Goal: Task Accomplishment & Management: Complete application form

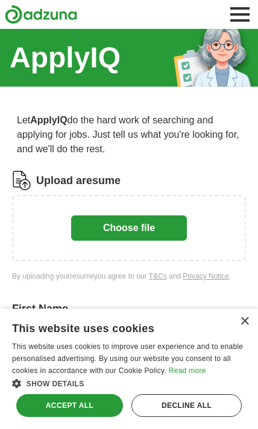
click at [155, 230] on button "Choose file" at bounding box center [129, 228] width 116 height 25
click at [160, 234] on button "Choose file" at bounding box center [129, 228] width 116 height 25
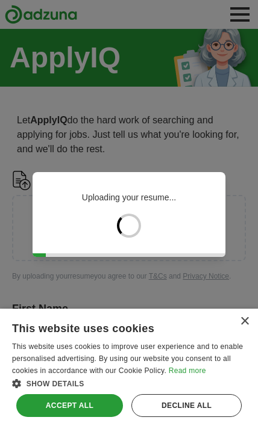
click at [241, 322] on div "×" at bounding box center [244, 321] width 9 height 9
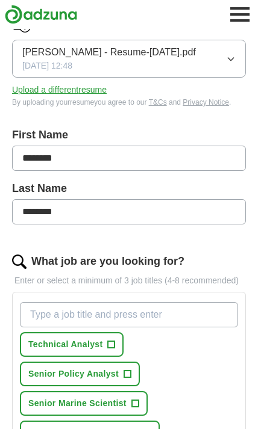
scroll to position [163, 0]
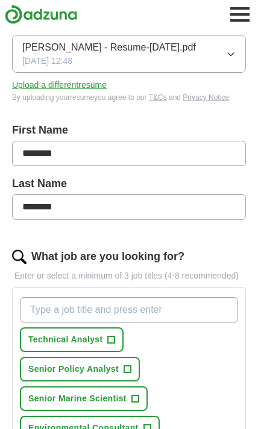
click at [167, 149] on input "********" at bounding box center [129, 153] width 234 height 25
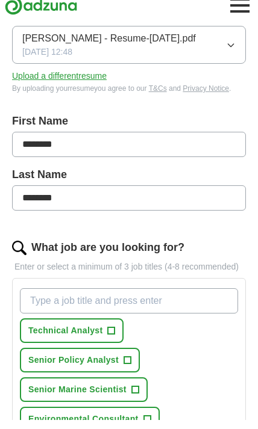
click at [195, 249] on div "What job are you looking for?" at bounding box center [129, 257] width 234 height 16
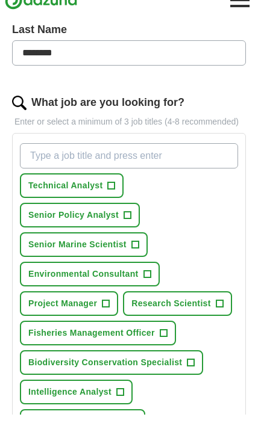
scroll to position [303, 0]
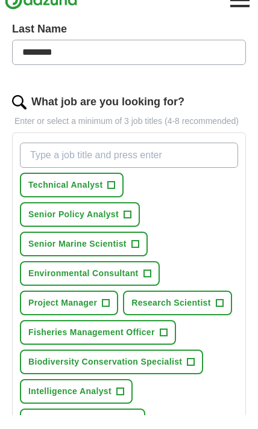
click at [111, 195] on span "+" at bounding box center [111, 200] width 7 height 10
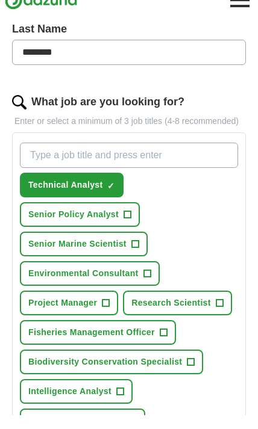
click at [128, 225] on span "+" at bounding box center [126, 230] width 7 height 10
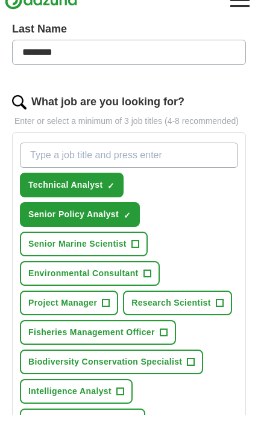
click at [141, 246] on button "Senior Marine Scientist +" at bounding box center [84, 258] width 128 height 25
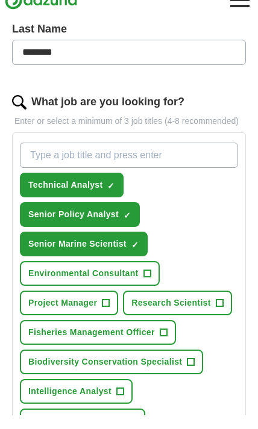
click at [153, 276] on button "Environmental Consultant +" at bounding box center [90, 288] width 140 height 25
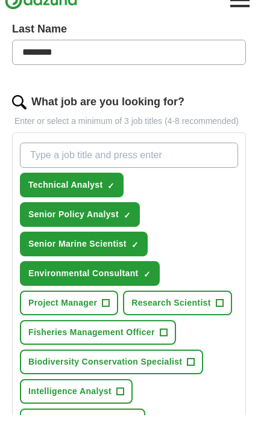
click at [107, 313] on span "+" at bounding box center [105, 318] width 7 height 10
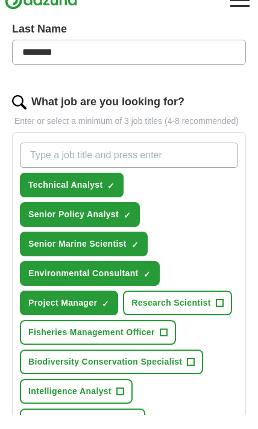
click at [218, 313] on span "+" at bounding box center [219, 318] width 7 height 10
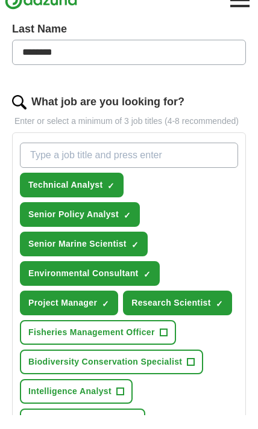
click at [163, 343] on span "+" at bounding box center [163, 348] width 7 height 10
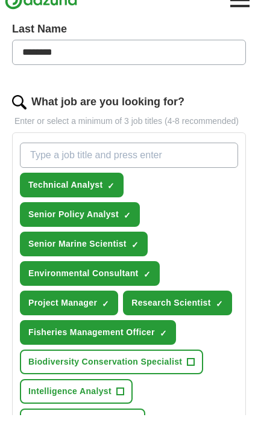
click at [193, 364] on button "Biodiversity Conservation Specialist +" at bounding box center [111, 376] width 183 height 25
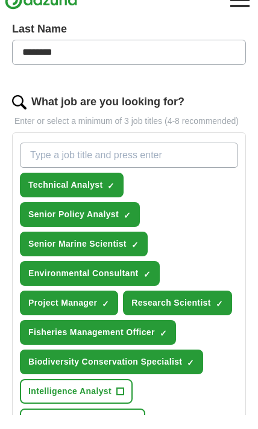
click at [124, 394] on button "Intelligence Analyst +" at bounding box center [76, 406] width 113 height 25
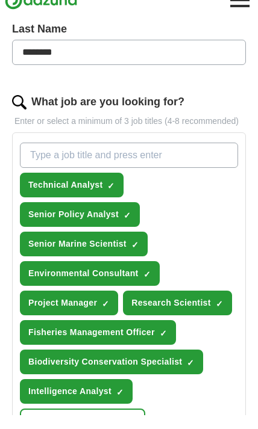
click at [137, 423] on button "Climate Policy Advisor +" at bounding box center [82, 435] width 125 height 25
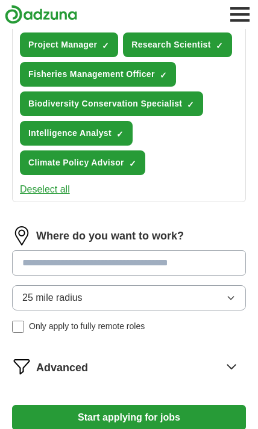
click at [194, 256] on input at bounding box center [129, 262] width 234 height 25
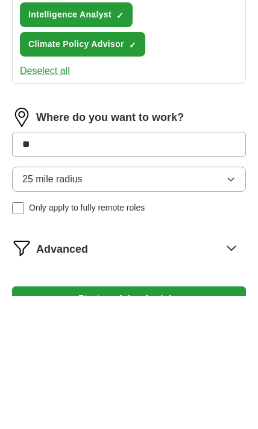
type input "*"
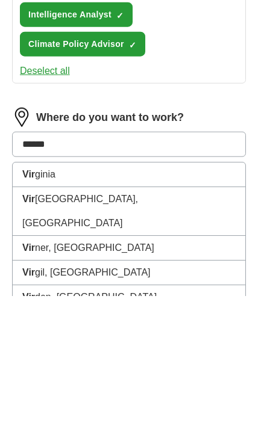
type input "*******"
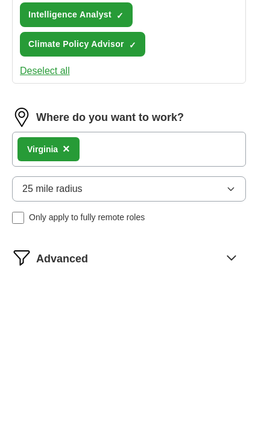
scroll to position [694, 0]
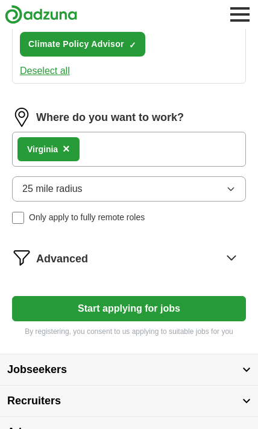
click at [163, 142] on div "[PERSON_NAME] ×" at bounding box center [129, 149] width 234 height 35
click at [141, 149] on div "[PERSON_NAME] ×" at bounding box center [129, 149] width 234 height 35
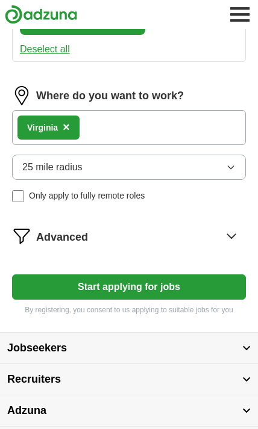
scroll to position [722, 0]
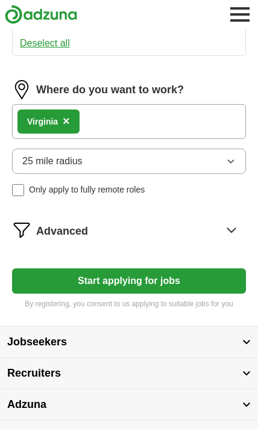
click at [206, 158] on button "25 mile radius" at bounding box center [129, 161] width 234 height 25
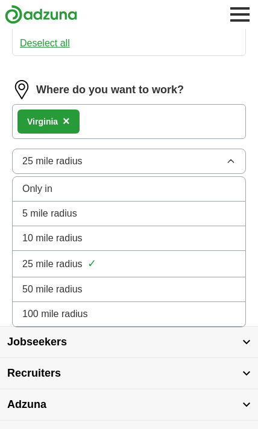
click at [193, 295] on div "50 mile radius" at bounding box center [128, 289] width 213 height 14
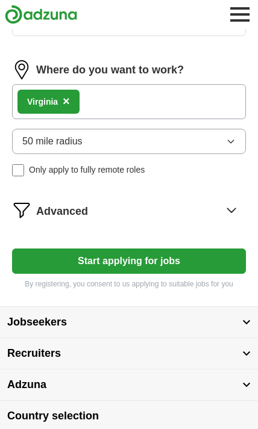
scroll to position [741, 0]
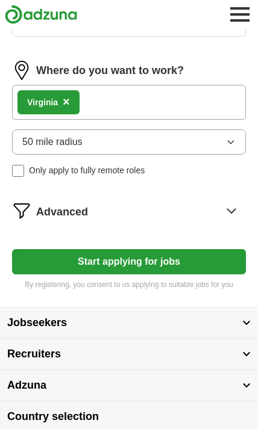
click at [118, 106] on div "[PERSON_NAME] ×" at bounding box center [129, 102] width 234 height 35
click at [103, 94] on div "[PERSON_NAME] ×" at bounding box center [129, 102] width 234 height 35
click at [98, 258] on button "Start applying for jobs" at bounding box center [129, 261] width 234 height 25
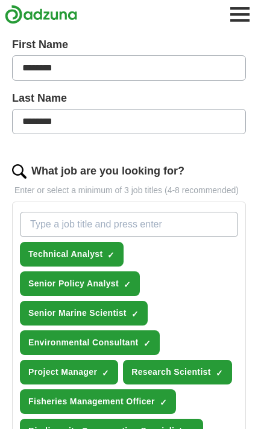
select select "**"
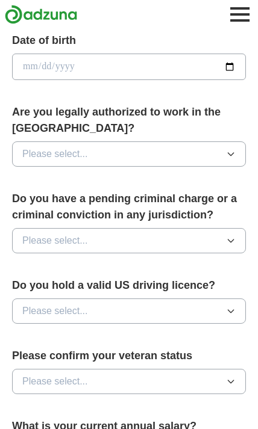
scroll to position [542, 0]
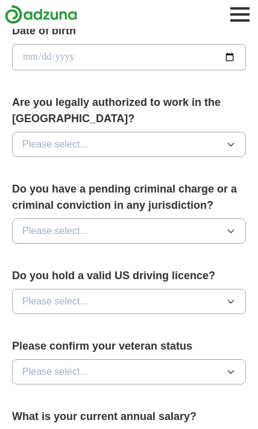
click at [27, 137] on span "Please select..." at bounding box center [55, 144] width 66 height 14
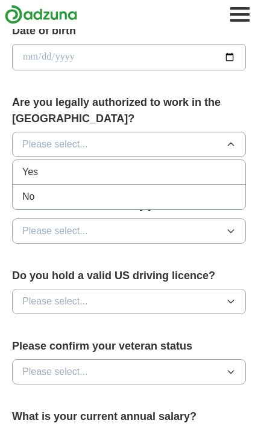
click at [24, 160] on li "Yes" at bounding box center [129, 172] width 232 height 25
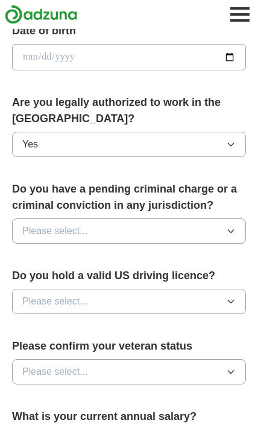
click at [23, 224] on span "Please select..." at bounding box center [55, 231] width 66 height 14
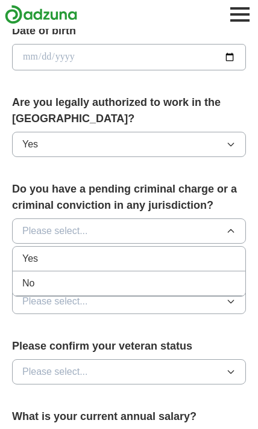
click at [19, 272] on li "No" at bounding box center [129, 284] width 232 height 25
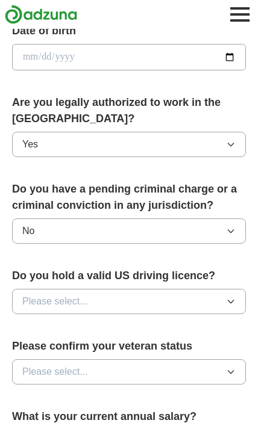
click at [22, 289] on button "Please select..." at bounding box center [129, 301] width 234 height 25
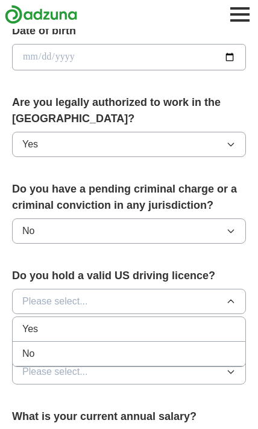
click at [22, 322] on span "Yes" at bounding box center [30, 329] width 16 height 14
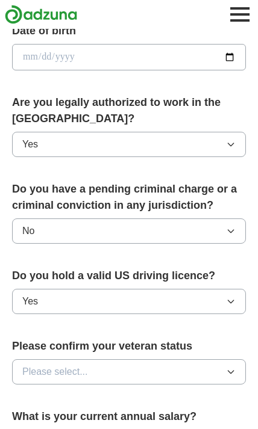
click at [216, 360] on button "Please select..." at bounding box center [129, 371] width 234 height 25
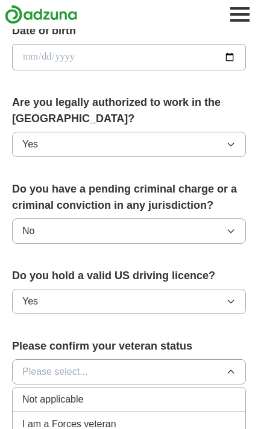
click at [197, 393] on div "Not applicable" at bounding box center [128, 400] width 213 height 14
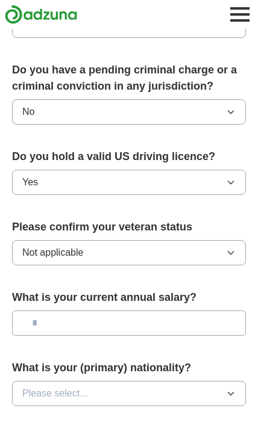
scroll to position [678, 0]
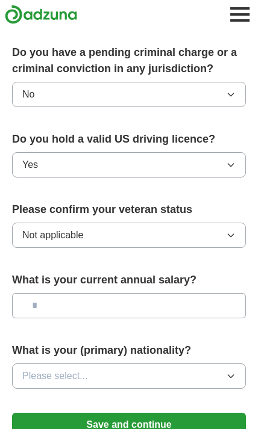
click at [197, 413] on button "Save and continue" at bounding box center [129, 425] width 234 height 24
